Goal: Task Accomplishment & Management: Use online tool/utility

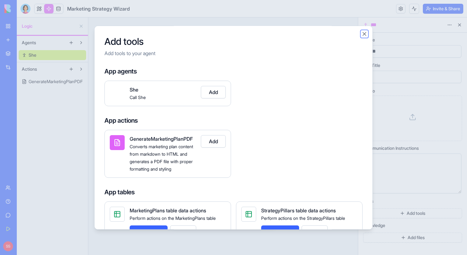
click at [365, 35] on button "Close" at bounding box center [365, 34] width 6 height 6
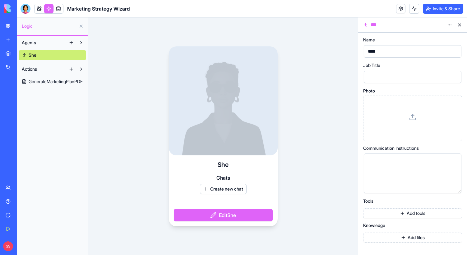
click at [452, 24] on html "BETA My Workspace New app Marketplace Integrations Recent Brand Intelligence Hu…" at bounding box center [233, 127] width 467 height 255
click at [436, 43] on div "Delete" at bounding box center [435, 37] width 40 height 13
click at [434, 38] on span "Delete" at bounding box center [433, 38] width 13 height 6
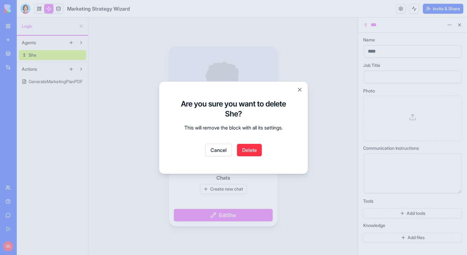
click at [246, 152] on button "Delete" at bounding box center [249, 150] width 25 height 12
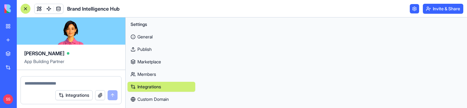
scroll to position [1109, 0]
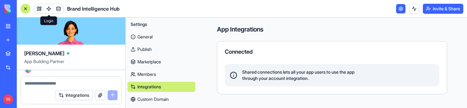
click at [46, 7] on link at bounding box center [48, 8] width 9 height 9
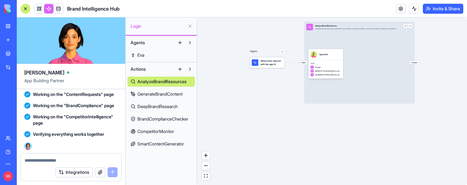
scroll to position [1051, 0]
click at [170, 107] on span "SmartContentGenerator" at bounding box center [161, 144] width 47 height 6
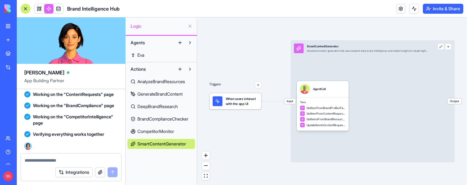
click at [143, 54] on span "Eva" at bounding box center [141, 55] width 7 height 6
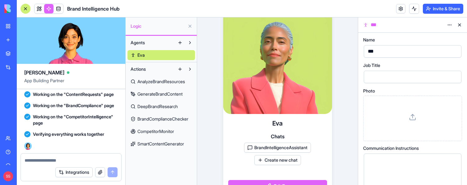
scroll to position [63, 0]
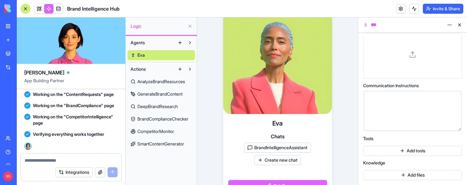
click at [410, 107] on button "Add tools" at bounding box center [413, 151] width 99 height 10
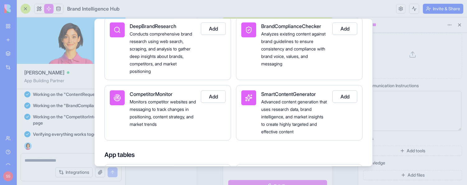
scroll to position [94, 0]
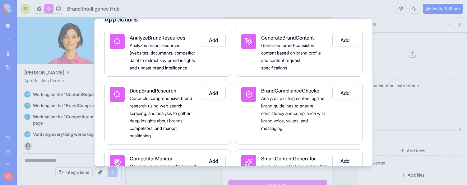
click at [345, 38] on button "Add" at bounding box center [345, 40] width 25 height 12
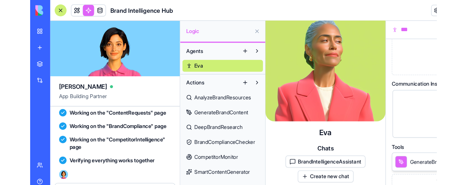
scroll to position [0, 0]
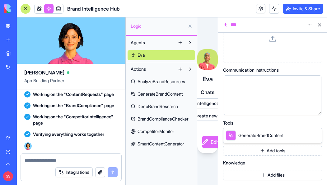
click at [288, 107] on div at bounding box center [267, 95] width 83 height 32
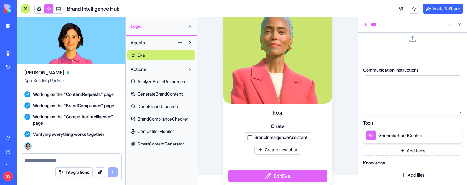
scroll to position [12, 0]
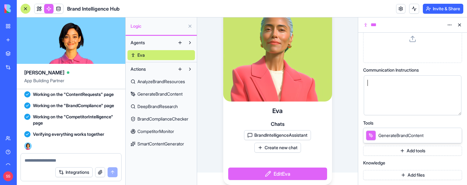
click at [407, 107] on button "Add tools" at bounding box center [413, 151] width 99 height 10
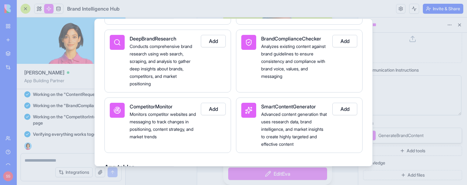
scroll to position [147, 0]
click at [222, 47] on button "Add" at bounding box center [213, 40] width 25 height 12
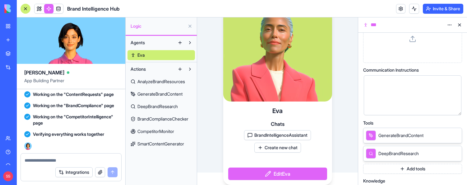
scroll to position [96, 0]
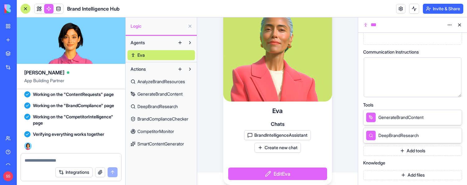
click at [406, 107] on button "Add tools" at bounding box center [413, 151] width 99 height 10
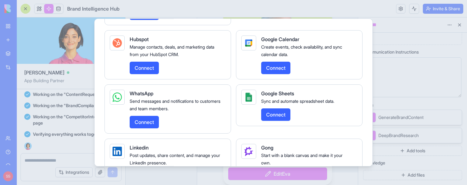
scroll to position [1162, 0]
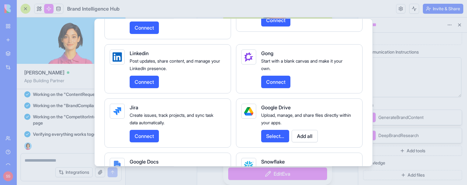
click at [282, 107] on button "Select..." at bounding box center [275, 136] width 28 height 12
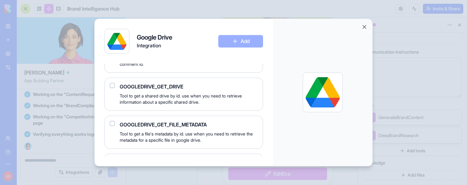
scroll to position [1095, 0]
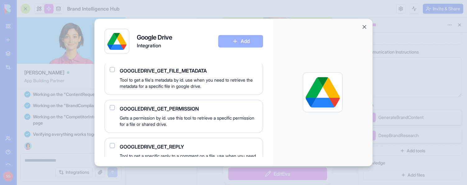
click at [366, 29] on button "Close" at bounding box center [365, 27] width 6 height 6
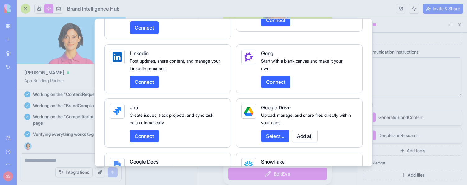
click at [316, 107] on button "Add all" at bounding box center [305, 136] width 26 height 12
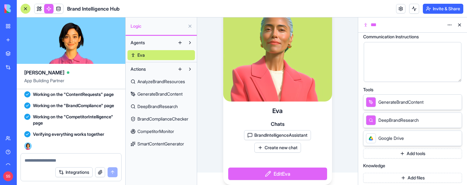
scroll to position [114, 0]
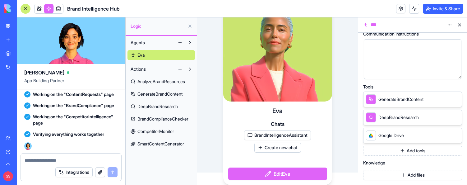
click at [400, 107] on button "Add files" at bounding box center [413, 175] width 99 height 10
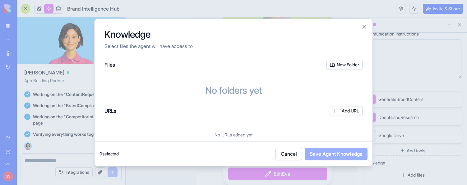
click at [347, 65] on button "New Folder" at bounding box center [345, 65] width 36 height 10
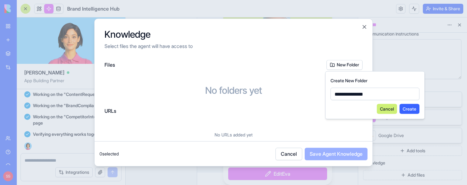
type input "**********"
click at [403, 107] on button "Create" at bounding box center [410, 109] width 20 height 10
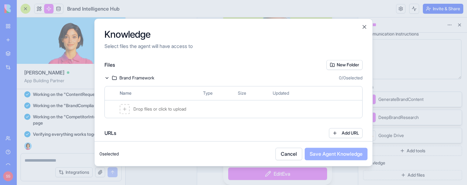
click at [128, 107] on div at bounding box center [125, 109] width 10 height 10
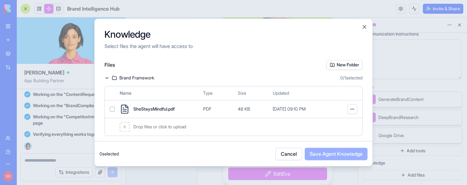
click at [345, 63] on button "New Folder" at bounding box center [345, 65] width 36 height 10
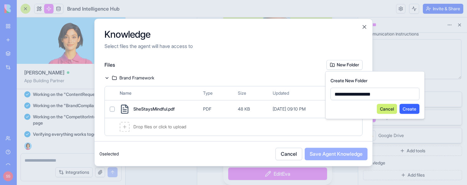
type input "**********"
click at [415, 107] on button "Create" at bounding box center [410, 109] width 20 height 10
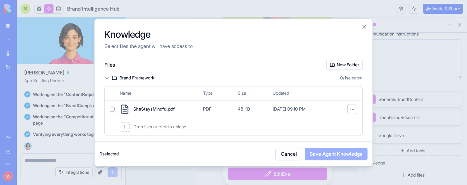
click at [115, 74] on div "Files New Folder Brand Framework 0 / 1 selected Name Type Size Updated SheStays…" at bounding box center [234, 100] width 278 height 81
click at [114, 76] on icon at bounding box center [114, 77] width 5 height 5
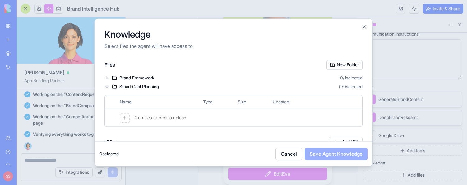
click at [127, 107] on div at bounding box center [125, 118] width 10 height 10
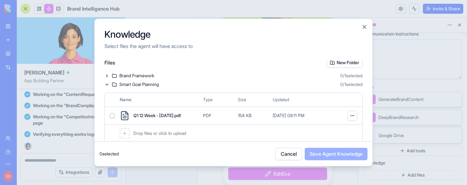
scroll to position [0, 0]
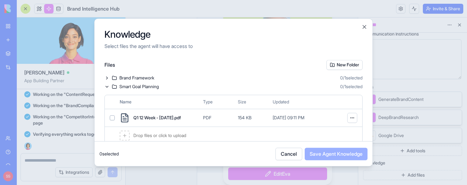
click at [106, 78] on icon at bounding box center [107, 77] width 5 height 5
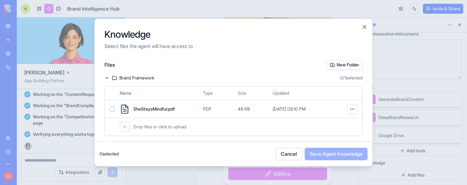
click at [341, 63] on button "New Folder" at bounding box center [345, 65] width 36 height 10
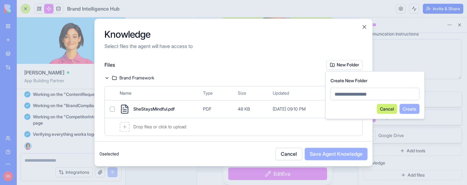
click at [275, 58] on div "Knowledge Select files the agent will have access to" at bounding box center [234, 39] width 278 height 41
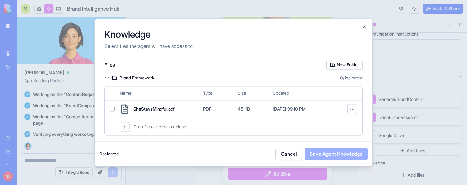
click at [124, 107] on div at bounding box center [125, 127] width 10 height 10
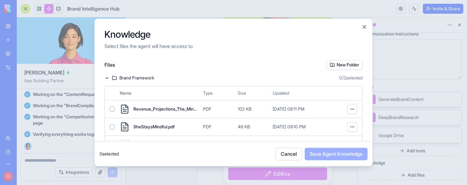
scroll to position [89, 0]
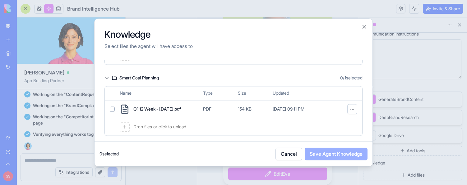
click at [113, 107] on button "button" at bounding box center [112, 108] width 5 height 5
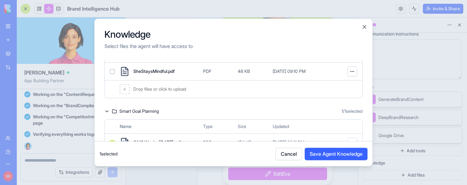
scroll to position [0, 0]
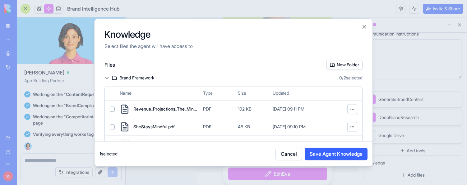
click at [113, 107] on button "button" at bounding box center [112, 108] width 5 height 5
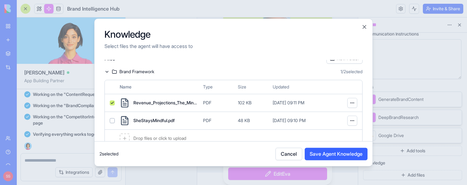
scroll to position [7, 0]
click at [112, 107] on div "SheStaysMindful.pdf PDF 48 KB Sep 30, 2025, 09:10 PM" at bounding box center [234, 120] width 258 height 18
click at [328, 107] on button "Save Agent Knowledge" at bounding box center [336, 154] width 63 height 12
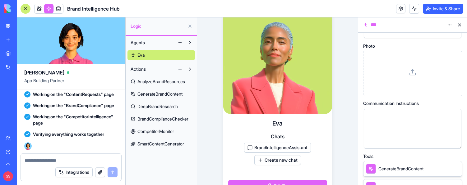
scroll to position [0, 0]
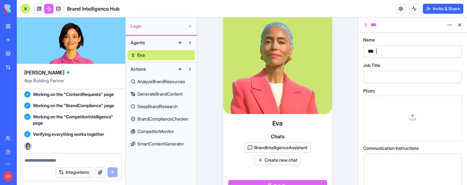
click at [389, 53] on div "***" at bounding box center [407, 51] width 83 height 9
click at [416, 53] on div "**********" at bounding box center [407, 51] width 83 height 9
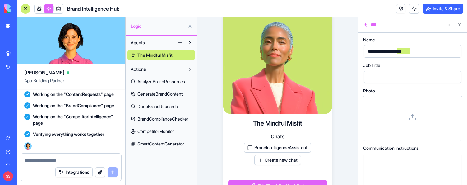
click at [416, 53] on div "**********" at bounding box center [407, 51] width 83 height 9
click at [419, 71] on div at bounding box center [413, 77] width 98 height 12
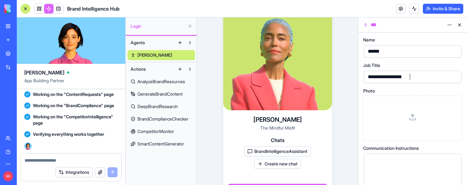
click at [415, 107] on icon at bounding box center [412, 116] width 7 height 7
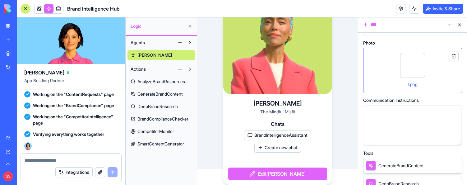
scroll to position [166, 0]
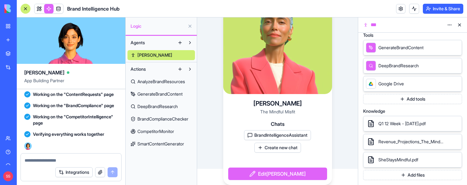
click at [287, 107] on button "Edit Sheena" at bounding box center [277, 173] width 99 height 12
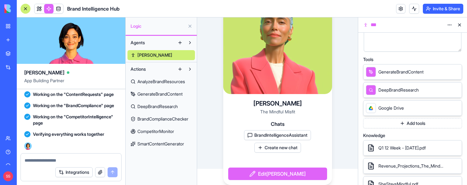
scroll to position [162, 0]
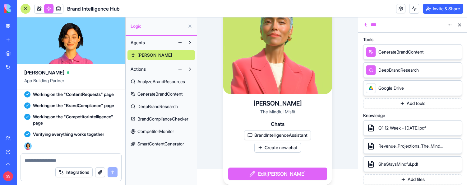
click at [302, 107] on button "BrandIntelligenceAssistant" at bounding box center [277, 135] width 67 height 10
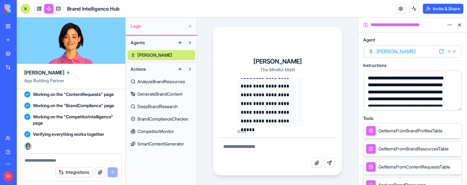
scroll to position [48, 0]
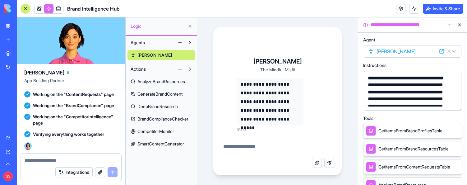
click at [350, 77] on div "**********" at bounding box center [277, 100] width 161 height 167
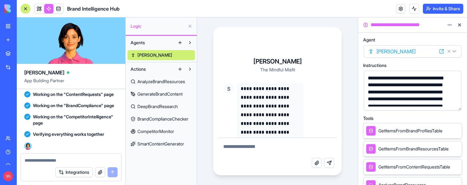
click at [146, 53] on span "Sheena" at bounding box center [155, 55] width 35 height 6
click at [459, 26] on button at bounding box center [460, 25] width 10 height 10
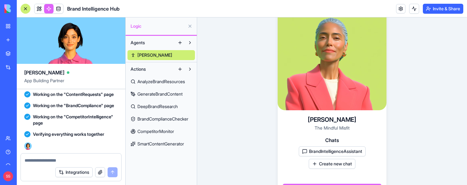
scroll to position [16, 0]
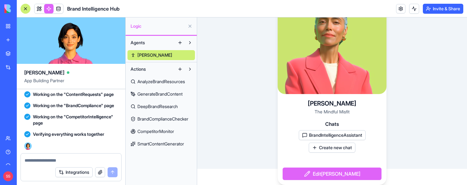
click at [349, 107] on button "Edit Sheena" at bounding box center [332, 173] width 99 height 12
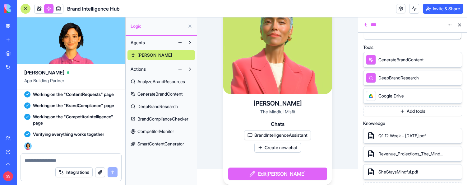
scroll to position [166, 0]
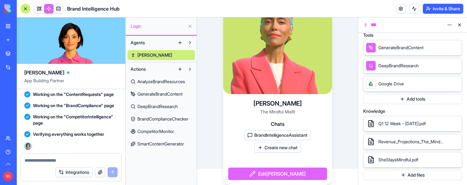
click at [401, 98] on button "Add tools" at bounding box center [413, 99] width 99 height 10
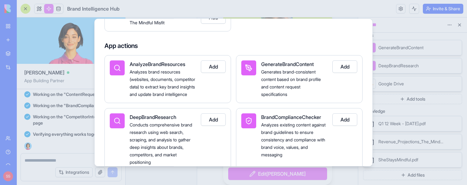
scroll to position [86, 0]
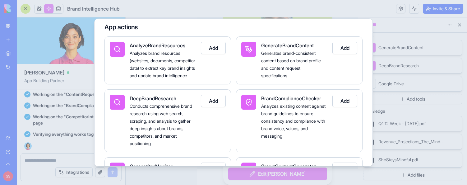
click at [220, 49] on button "Add" at bounding box center [213, 48] width 25 height 12
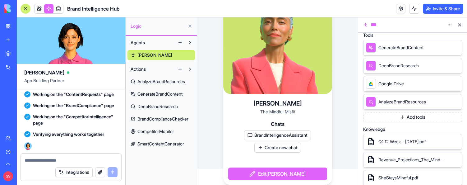
click at [406, 107] on button "Add tools" at bounding box center [413, 117] width 99 height 10
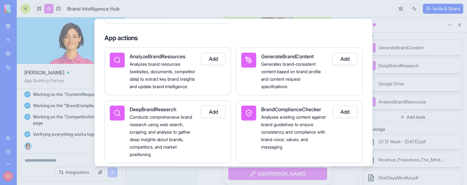
scroll to position [126, 0]
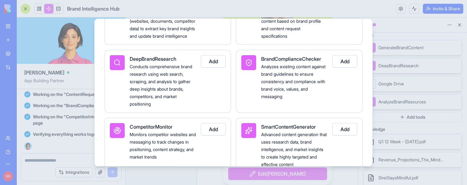
click at [352, 107] on button "Add" at bounding box center [345, 129] width 25 height 12
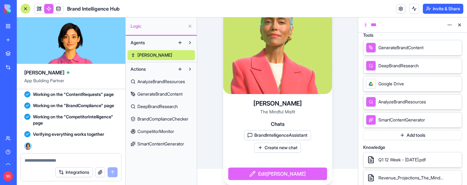
click at [403, 107] on button "Add tools" at bounding box center [413, 135] width 99 height 10
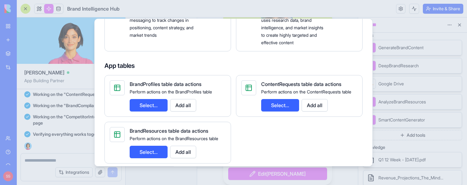
scroll to position [295, 0]
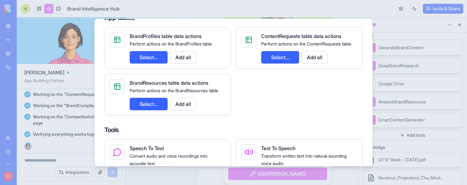
click at [161, 63] on button "Select..." at bounding box center [149, 57] width 38 height 12
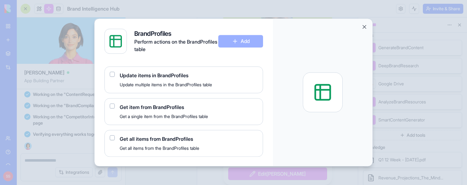
scroll to position [0, 0]
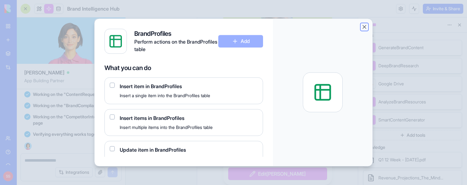
click at [363, 28] on button "Close" at bounding box center [365, 27] width 6 height 6
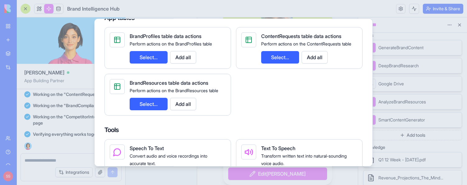
click at [188, 107] on button "Add all" at bounding box center [183, 104] width 26 height 12
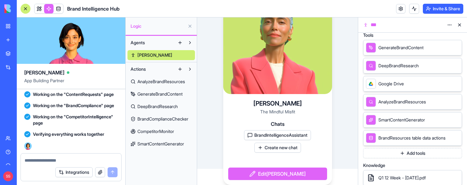
click at [420, 107] on button "Add tools" at bounding box center [413, 153] width 99 height 10
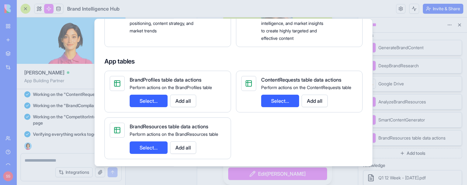
scroll to position [276, 0]
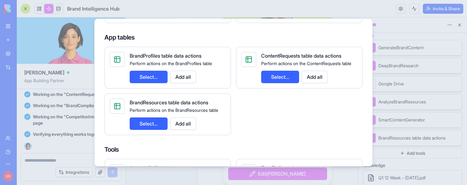
click at [314, 83] on button "Add all" at bounding box center [315, 77] width 26 height 12
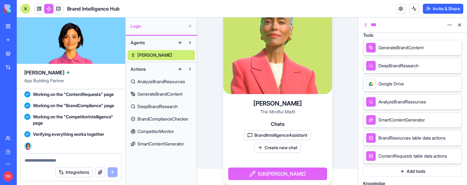
scroll to position [194, 0]
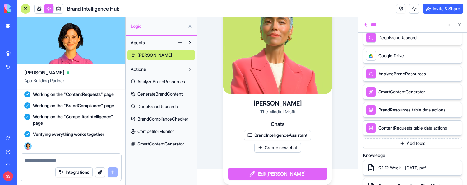
click at [405, 107] on button "Add tools" at bounding box center [413, 143] width 99 height 10
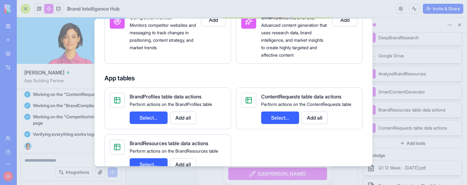
scroll to position [236, 0]
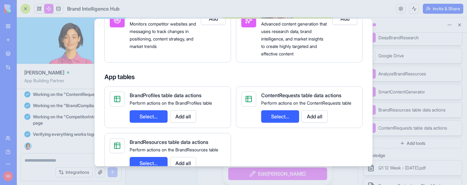
click at [190, 107] on button "Add all" at bounding box center [183, 116] width 26 height 12
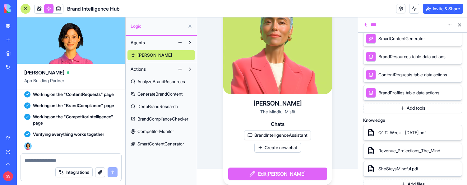
scroll to position [252, 0]
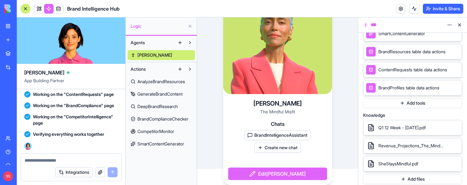
click at [392, 101] on button "Add tools" at bounding box center [413, 103] width 99 height 10
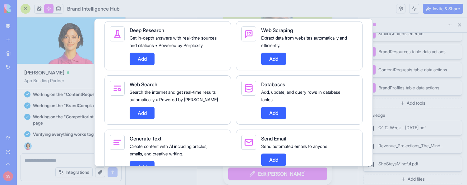
scroll to position [522, 0]
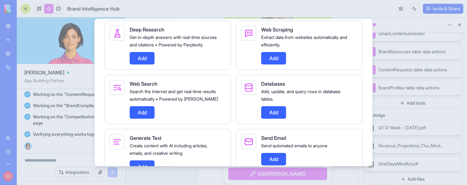
click at [271, 64] on button "Add" at bounding box center [273, 58] width 25 height 12
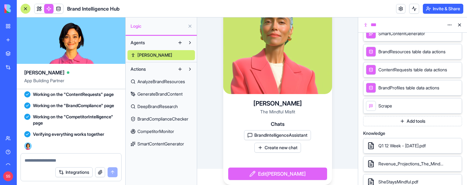
click at [385, 107] on button "Add tools" at bounding box center [413, 121] width 99 height 10
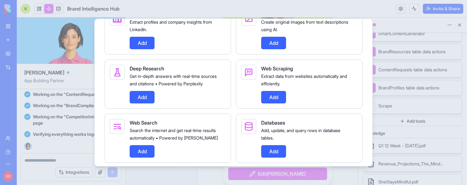
scroll to position [503, 0]
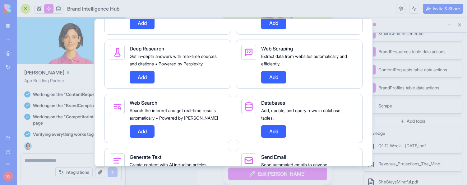
click at [139, 83] on button "Add" at bounding box center [142, 77] width 25 height 12
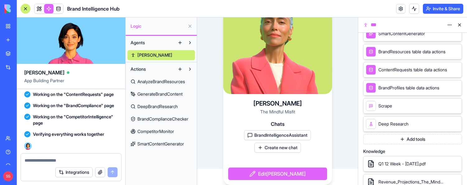
click at [407, 107] on button "Add tools" at bounding box center [413, 139] width 99 height 10
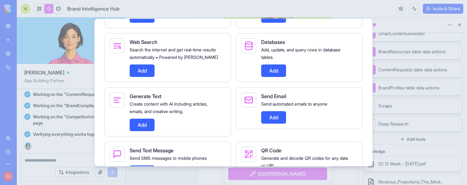
scroll to position [596, 0]
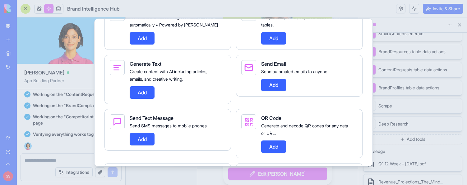
click at [148, 99] on button "Add" at bounding box center [142, 92] width 25 height 12
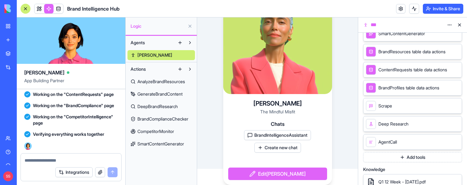
click at [397, 107] on button "Add tools" at bounding box center [413, 157] width 99 height 10
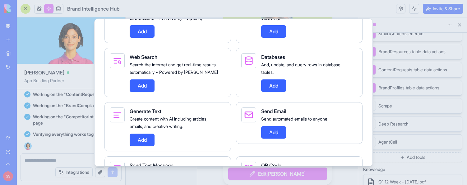
scroll to position [550, 0]
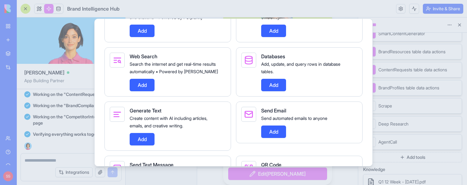
click at [151, 107] on button "Add" at bounding box center [142, 139] width 25 height 12
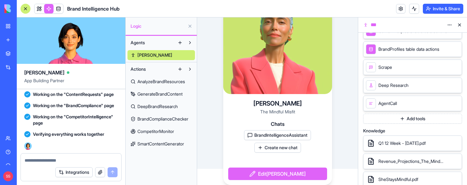
scroll to position [296, 0]
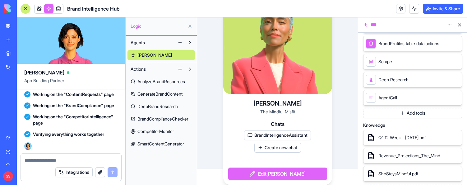
click at [383, 98] on span "AgentCall" at bounding box center [388, 98] width 19 height 6
click at [458, 97] on icon at bounding box center [455, 97] width 5 height 5
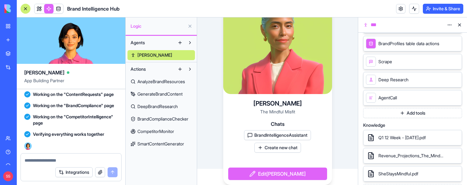
scroll to position [292, 0]
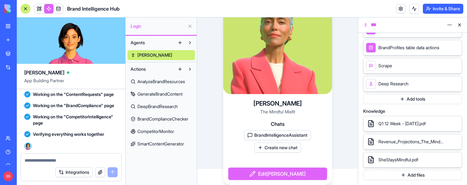
click at [420, 100] on button "Add tools" at bounding box center [413, 99] width 99 height 10
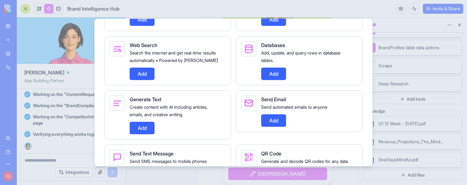
scroll to position [596, 0]
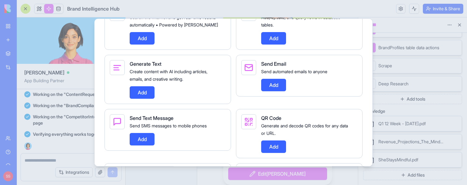
click at [146, 99] on button "Add" at bounding box center [142, 92] width 25 height 12
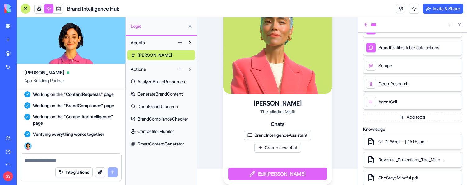
scroll to position [310, 0]
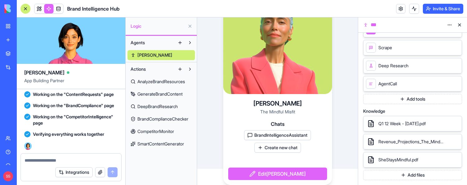
click at [412, 107] on button "Add files" at bounding box center [413, 175] width 99 height 10
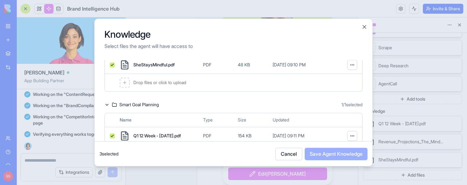
scroll to position [65, 0]
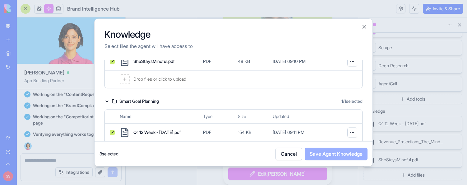
click at [148, 78] on span "Drop files or click to upload" at bounding box center [160, 79] width 53 height 6
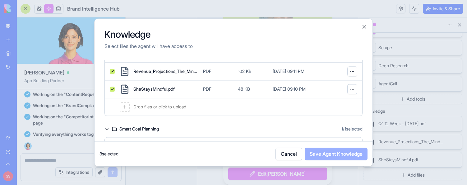
scroll to position [56, 0]
click at [129, 107] on div at bounding box center [125, 106] width 10 height 10
click at [149, 107] on span "Drop files or click to upload" at bounding box center [160, 106] width 53 height 6
